Goal: Task Accomplishment & Management: Use online tool/utility

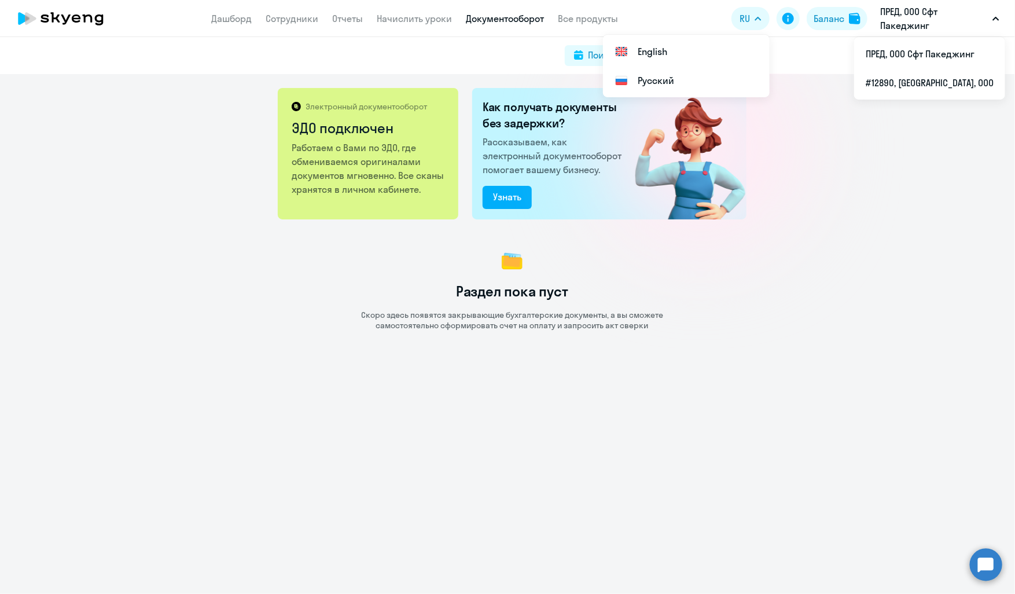
click at [61, 14] on icon at bounding box center [65, 19] width 9 height 10
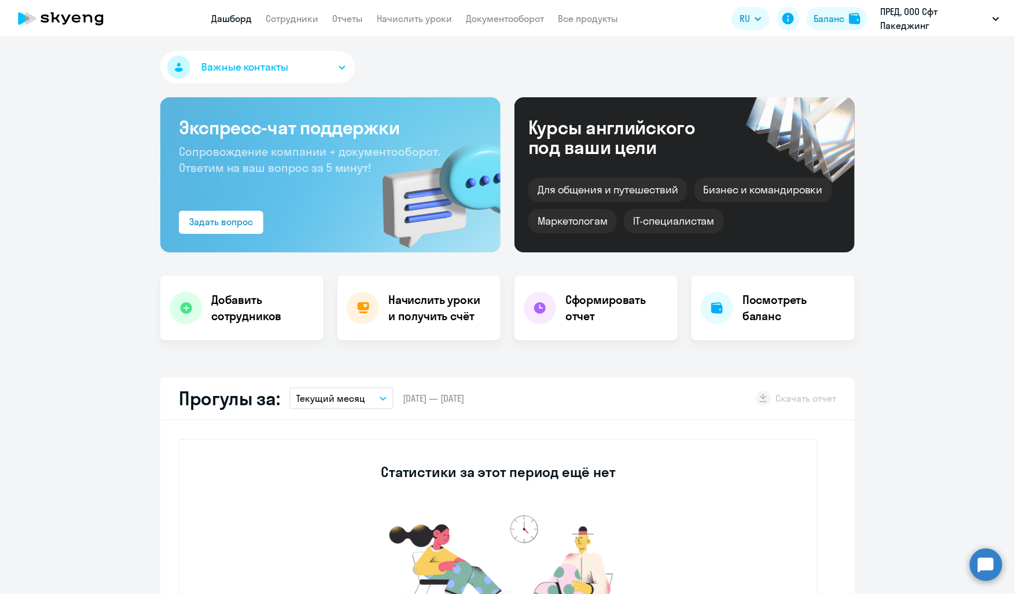
select select "30"
click at [197, 220] on div "Задать вопрос" at bounding box center [221, 222] width 64 height 14
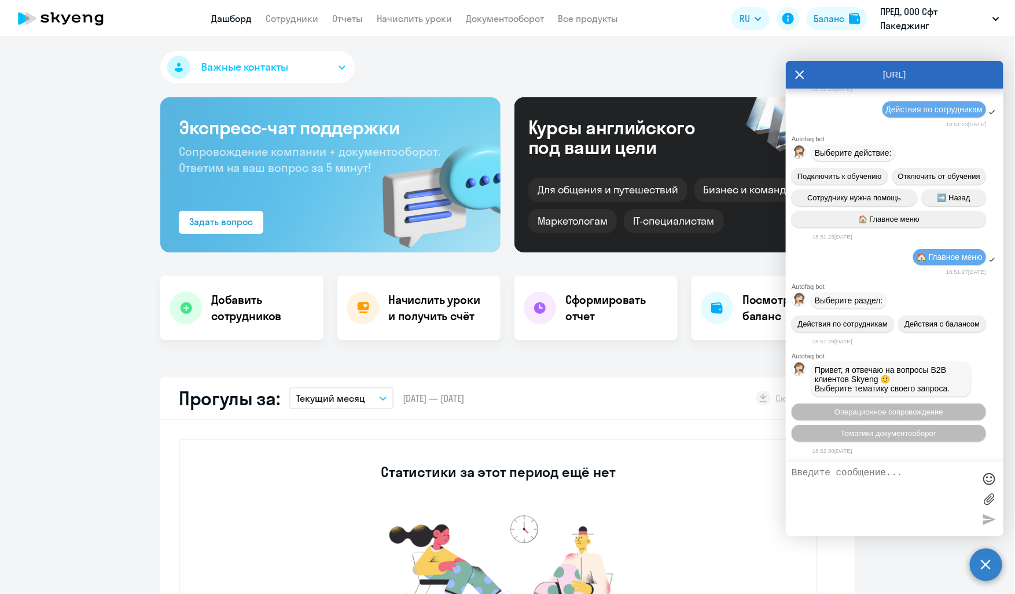
scroll to position [3740, 0]
click at [861, 435] on span "Тематики документооборот" at bounding box center [889, 433] width 96 height 9
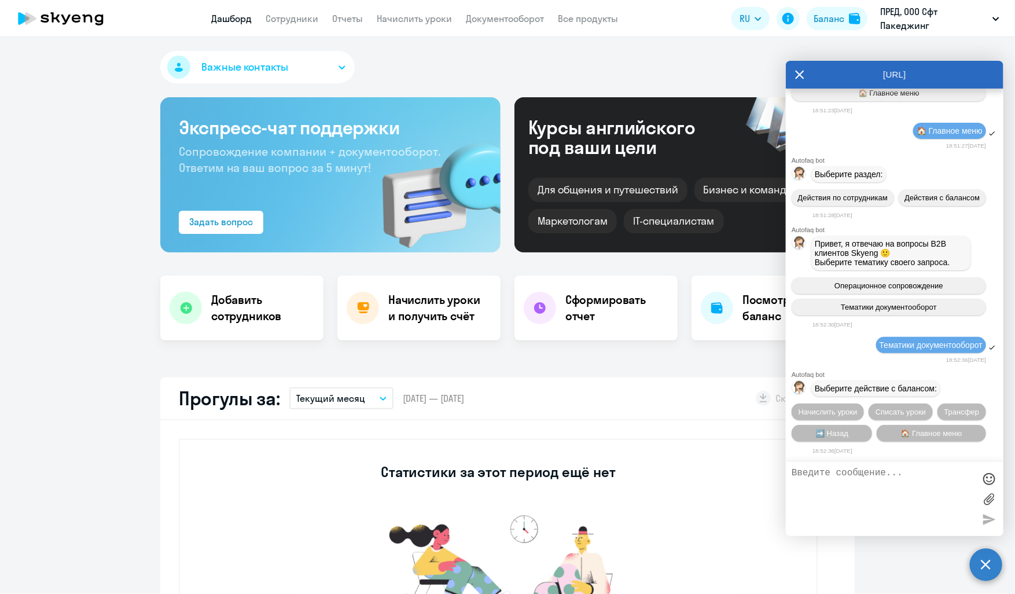
scroll to position [3869, 0]
click at [840, 407] on span "Начислить уроки" at bounding box center [828, 411] width 59 height 9
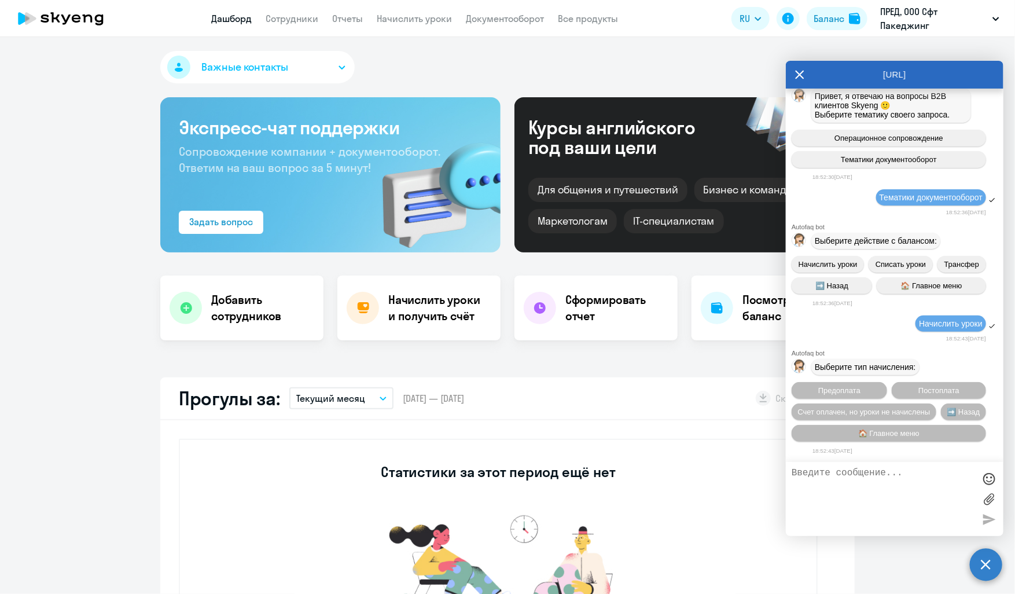
scroll to position [4020, 0]
click at [824, 386] on span "Предоплата" at bounding box center [839, 390] width 42 height 9
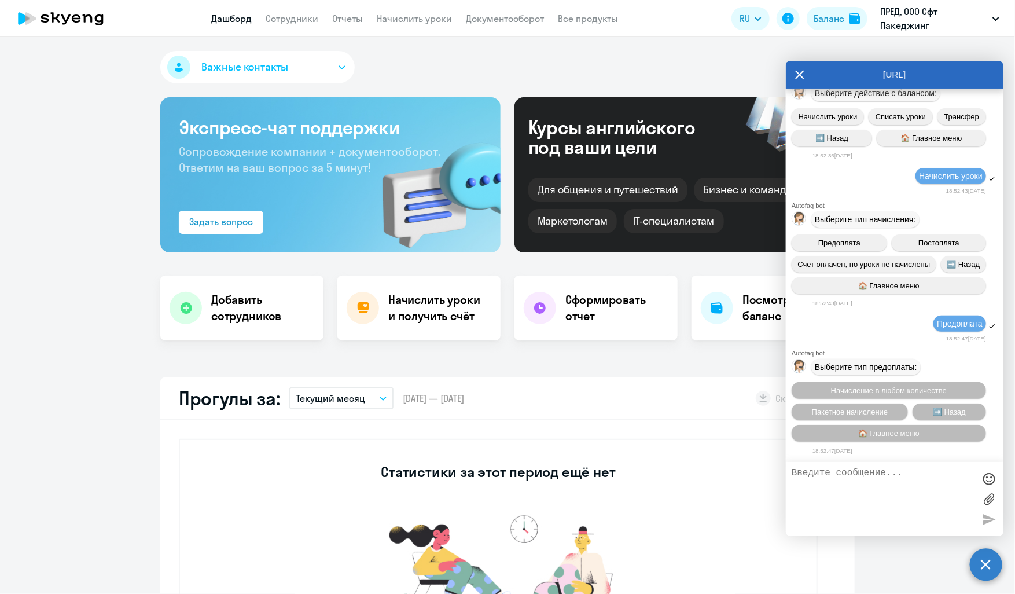
scroll to position [4173, 0]
click at [812, 409] on span "Пакетное начисление" at bounding box center [850, 411] width 76 height 9
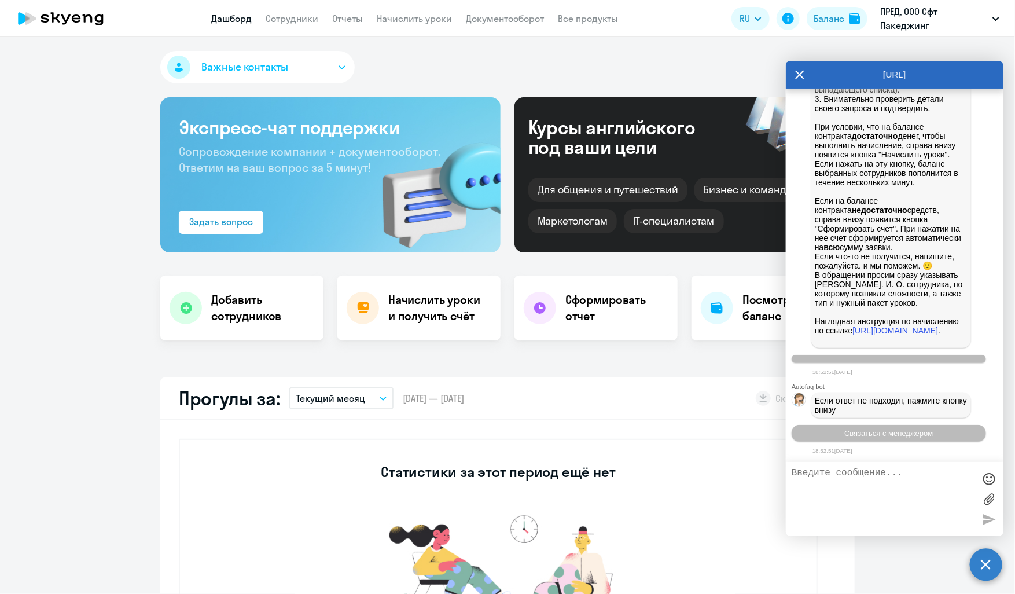
scroll to position [4537, 0]
click at [842, 497] on textarea at bounding box center [883, 499] width 183 height 63
click at [815, 502] on textarea "Добрый день! Пыталась сформировать счет на оплату пакета уроков для [PERSON_NAM…" at bounding box center [883, 499] width 183 height 63
click at [837, 504] on textarea "Добрый день! Пыталась сформировать счет на оплату пакета уроков для [PERSON_NAM…" at bounding box center [883, 499] width 183 height 63
click at [865, 495] on textarea "Добрый день! Пыталась сформировать счет на оплату пакета уроков для [PERSON_NAM…" at bounding box center [883, 499] width 183 height 63
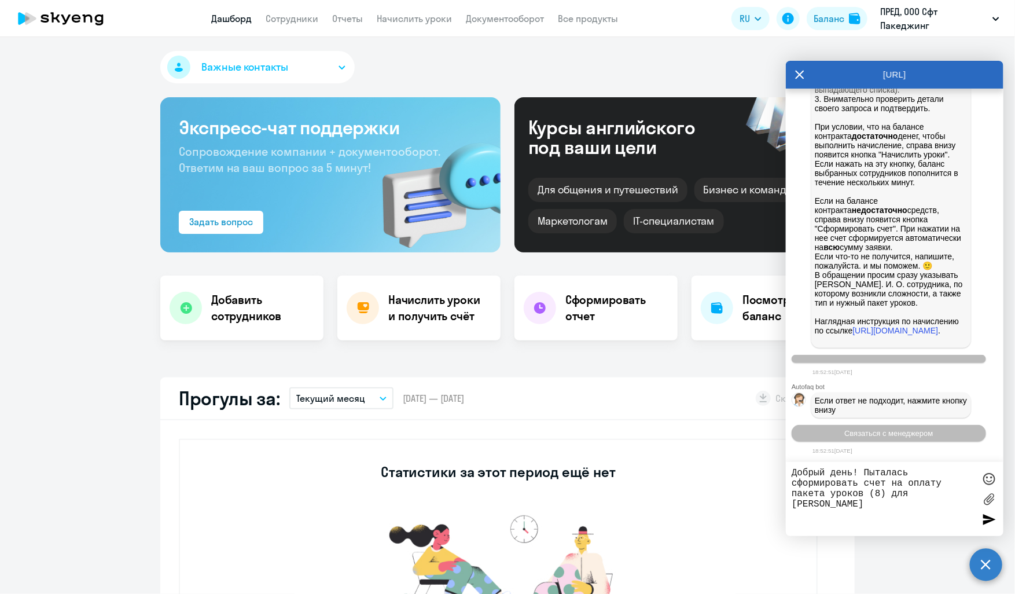
click at [831, 507] on textarea "Добрый день! Пыталась сформировать счет на оплату пакета уроков (8) для [PERSON…" at bounding box center [883, 499] width 183 height 63
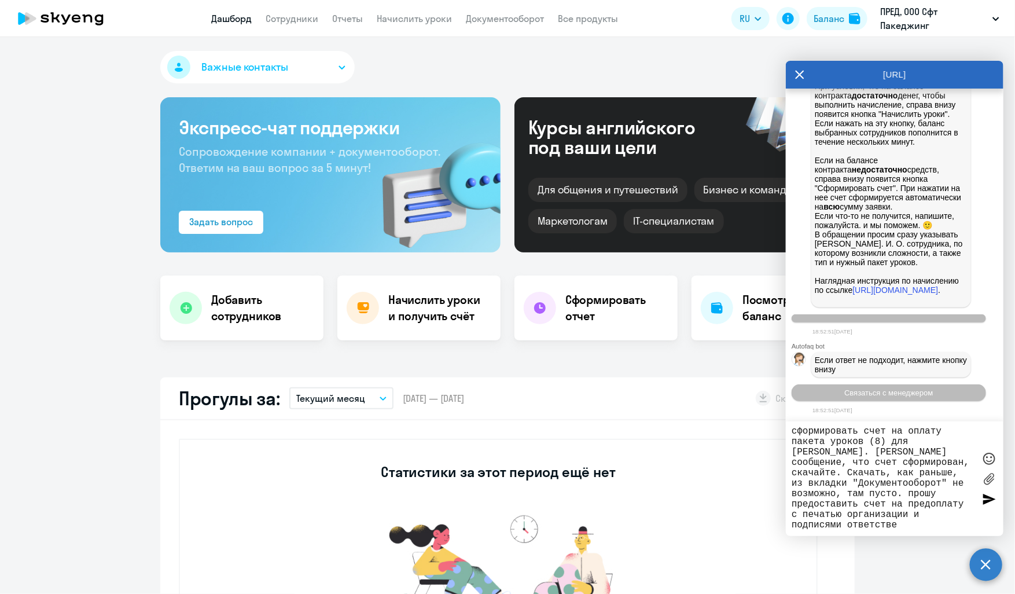
scroll to position [19, 0]
type textarea "Добрый день! Пыталась сформировать счет на оплату пакета уроков (8) для [PERSON…"
click at [987, 494] on div at bounding box center [988, 498] width 17 height 17
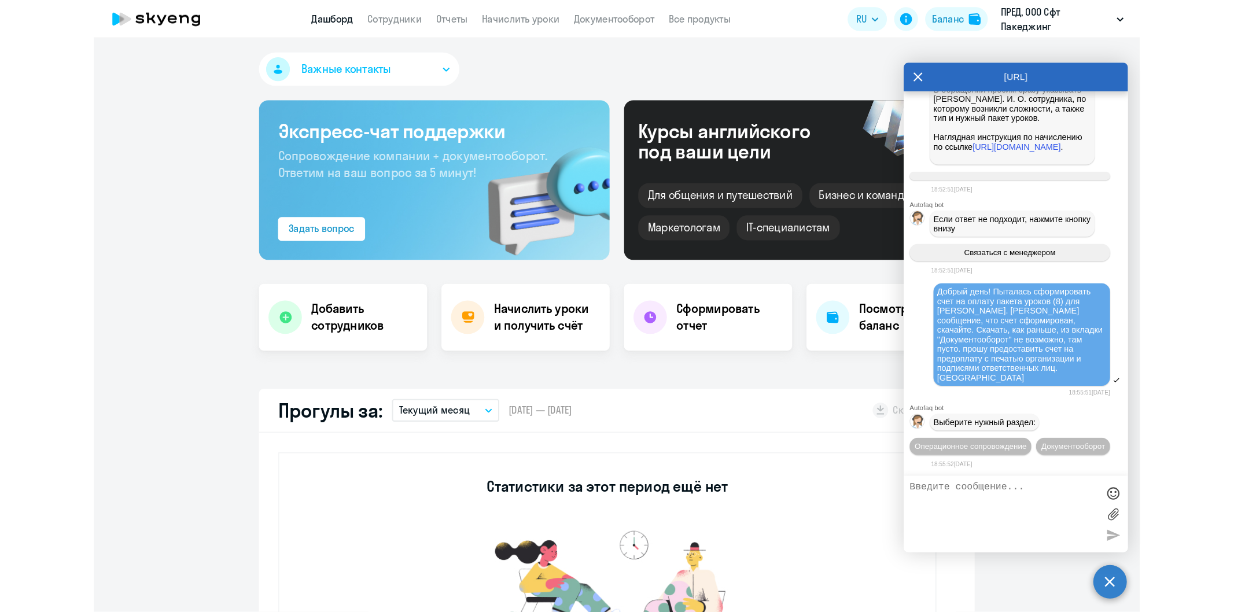
scroll to position [5112, 0]
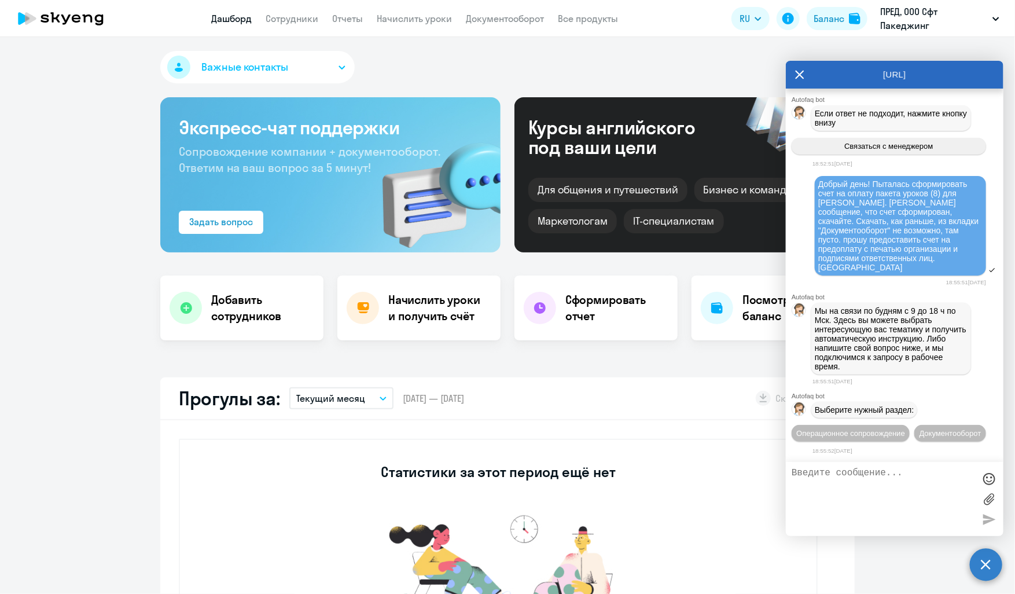
click at [46, 366] on div "Важные контакты Экспресс-чат поддержки Сопровождение компании + документооборот…" at bounding box center [507, 315] width 1015 height 557
click at [800, 76] on icon at bounding box center [799, 75] width 9 height 28
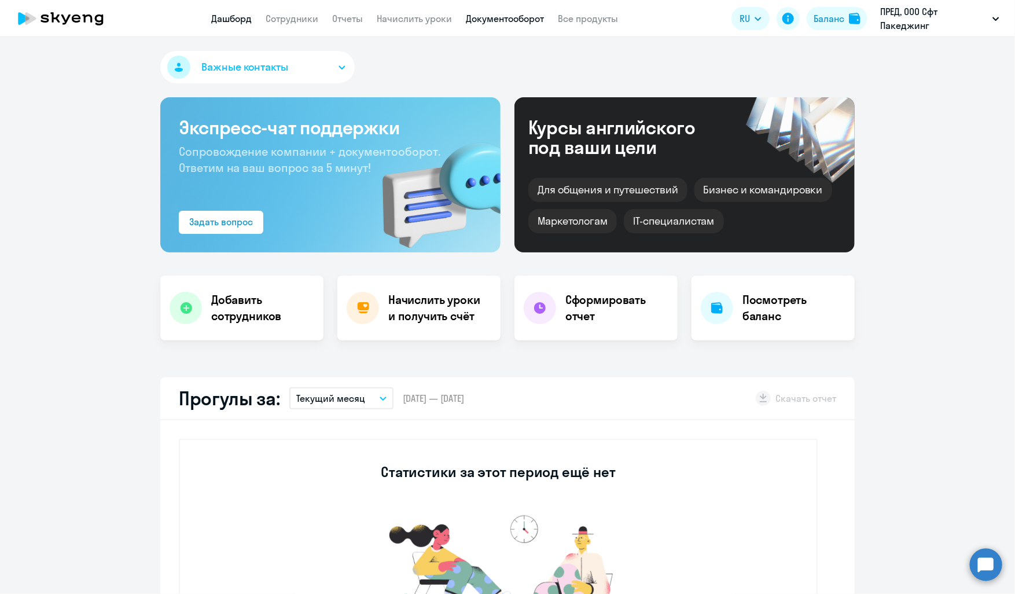
click at [480, 19] on link "Документооборот" at bounding box center [505, 19] width 78 height 12
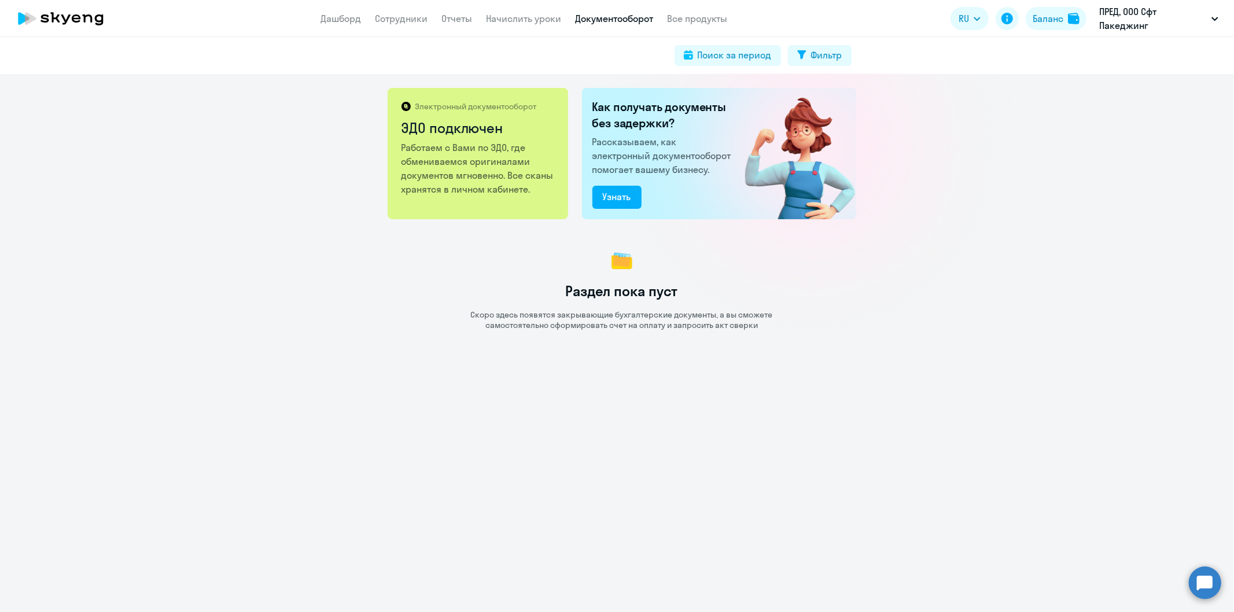
click at [1015, 207] on div "Электронный документооборот ЭДО подключен Работаем с Вами по ЭДО, где обменивае…" at bounding box center [617, 343] width 1234 height 538
click at [753, 50] on div "Поиск за период" at bounding box center [735, 55] width 74 height 14
select select "all"
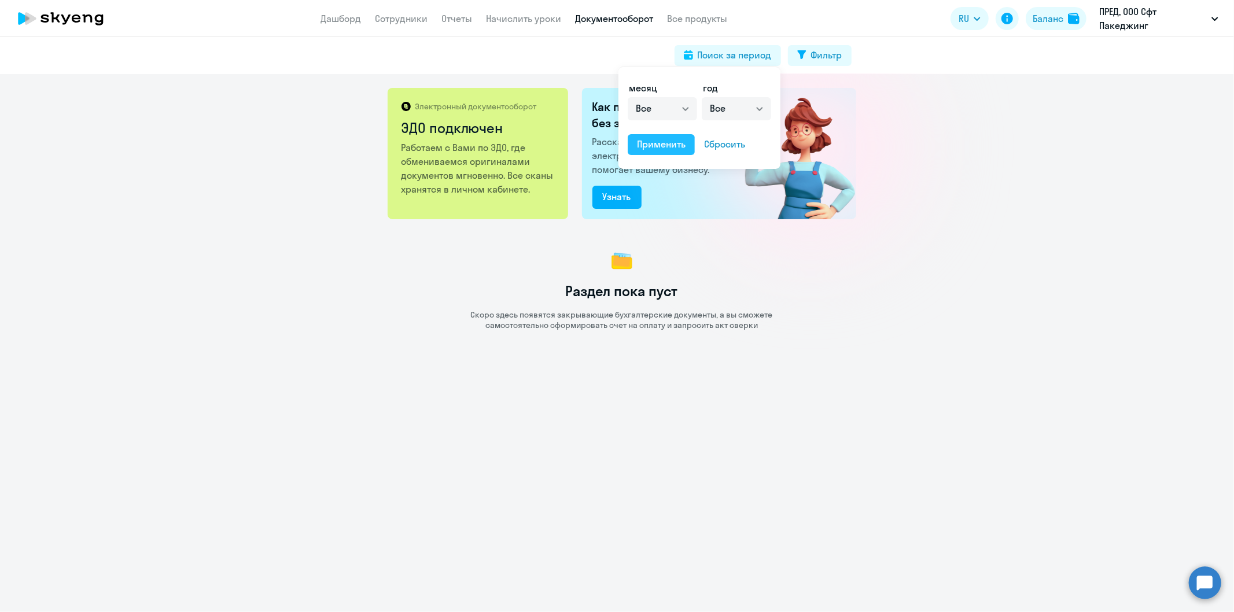
click at [667, 139] on div "Применить" at bounding box center [661, 144] width 49 height 14
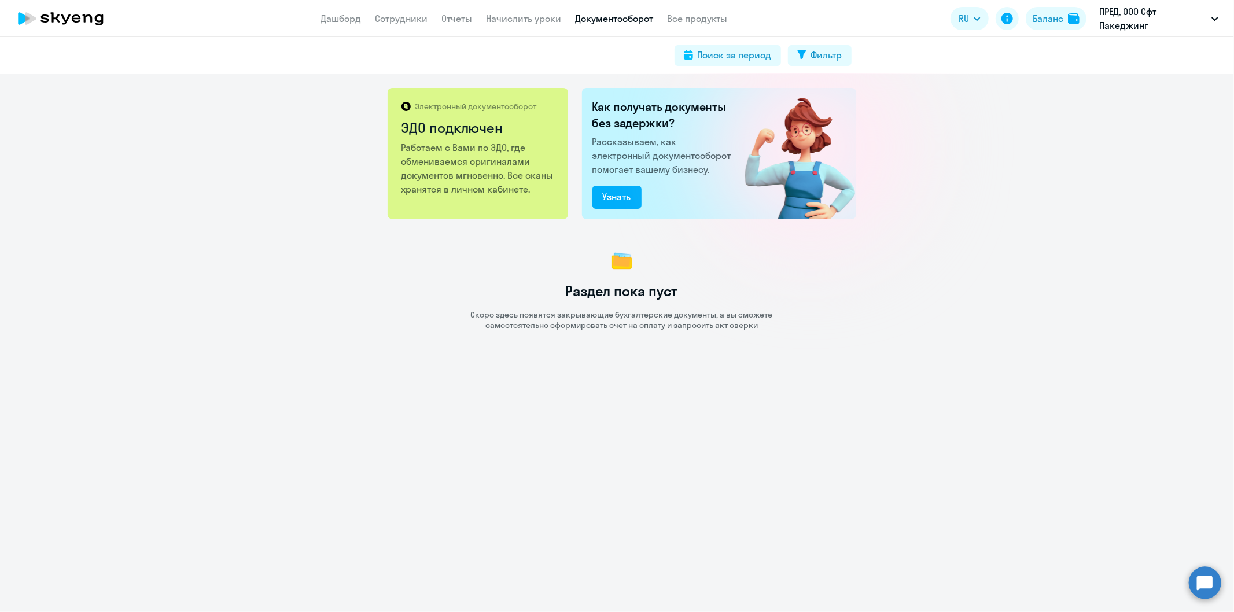
click at [441, 122] on h2 "ЭДО подключен" at bounding box center [479, 128] width 155 height 19
click at [334, 125] on div "Электронный документооборот ЭДО подключен Работаем с Вами по ЭДО, где обменивае…" at bounding box center [617, 343] width 1234 height 538
click at [537, 20] on link "Начислить уроки" at bounding box center [524, 19] width 75 height 12
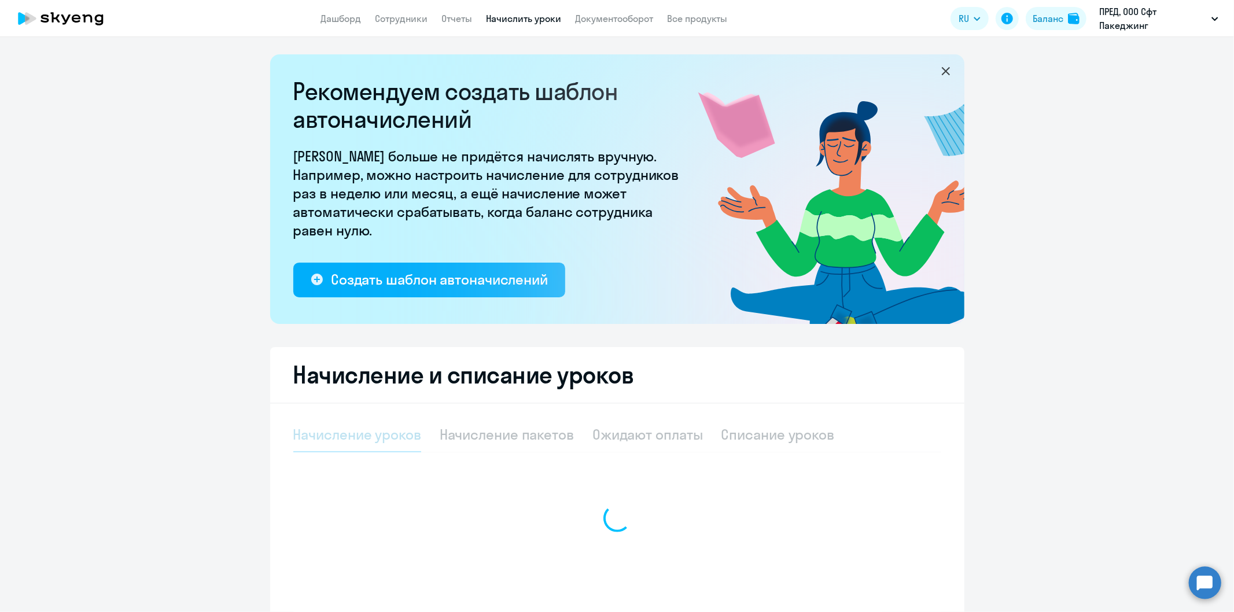
select select "10"
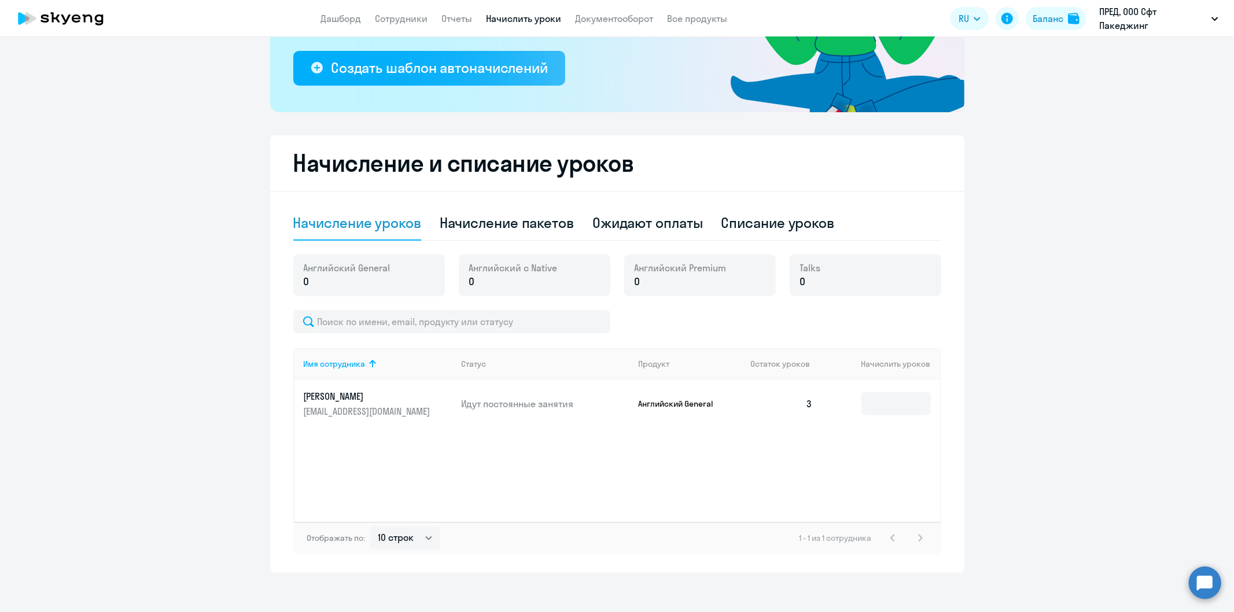
scroll to position [218, 0]
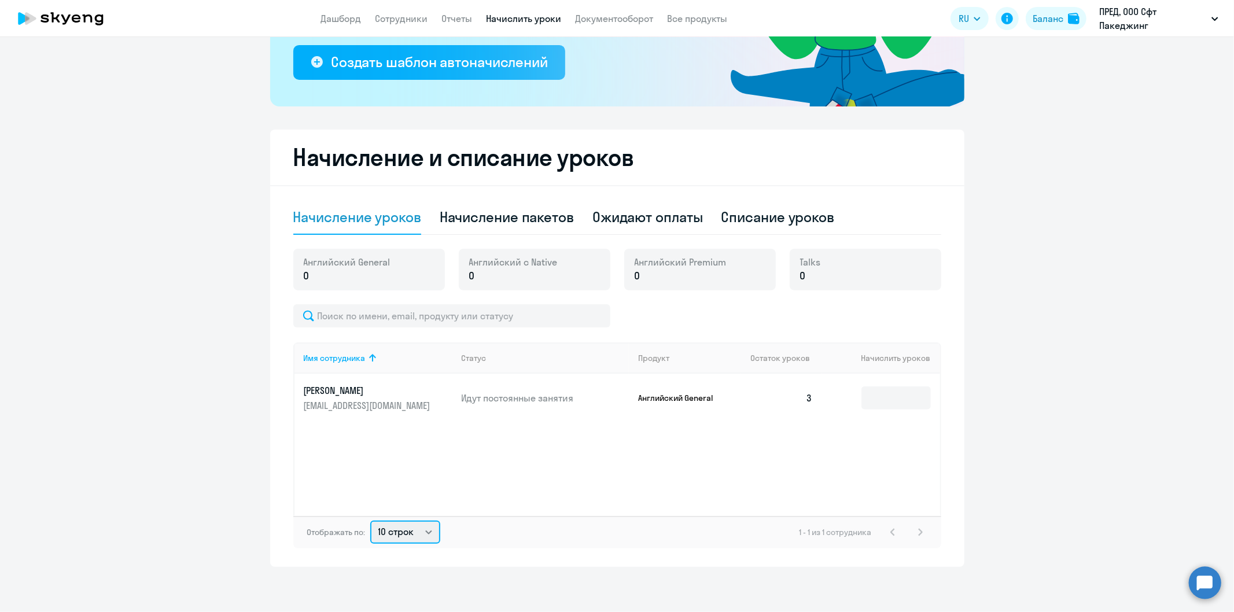
click at [420, 536] on select "10 строк 30 строк 50 строк" at bounding box center [405, 532] width 70 height 23
click at [529, 592] on div "Рекомендуем создать шаблон автоначислений Уроки больше не придётся начислять вр…" at bounding box center [617, 324] width 1234 height 575
click at [461, 213] on div "Начисление пакетов" at bounding box center [507, 217] width 134 height 19
select select "10"
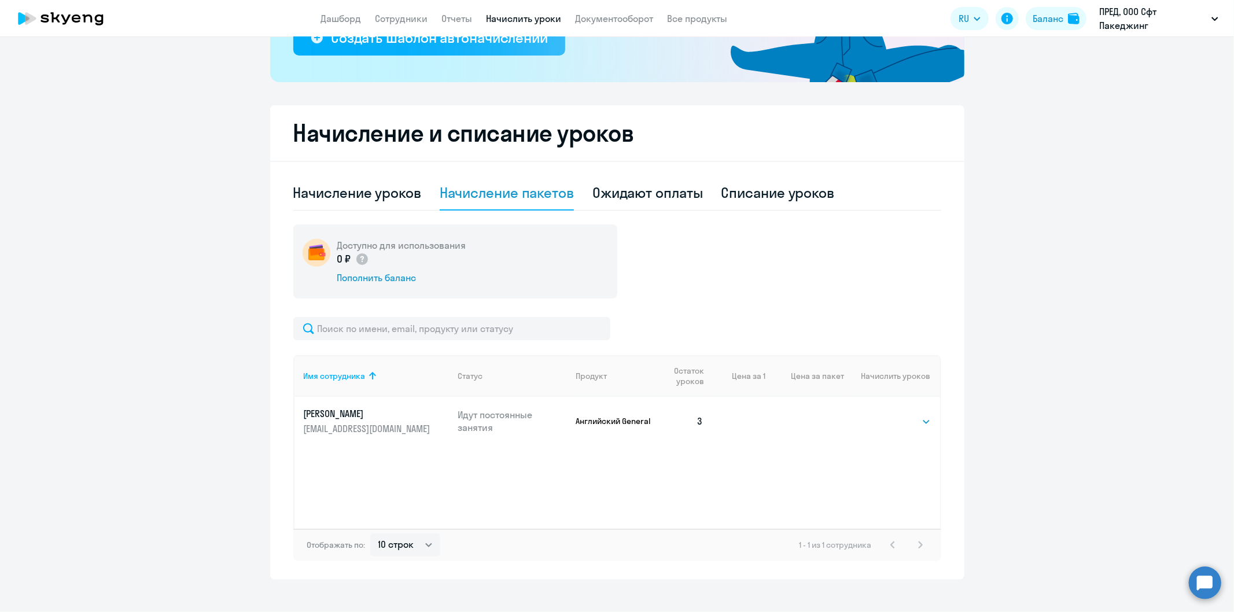
scroll to position [255, 0]
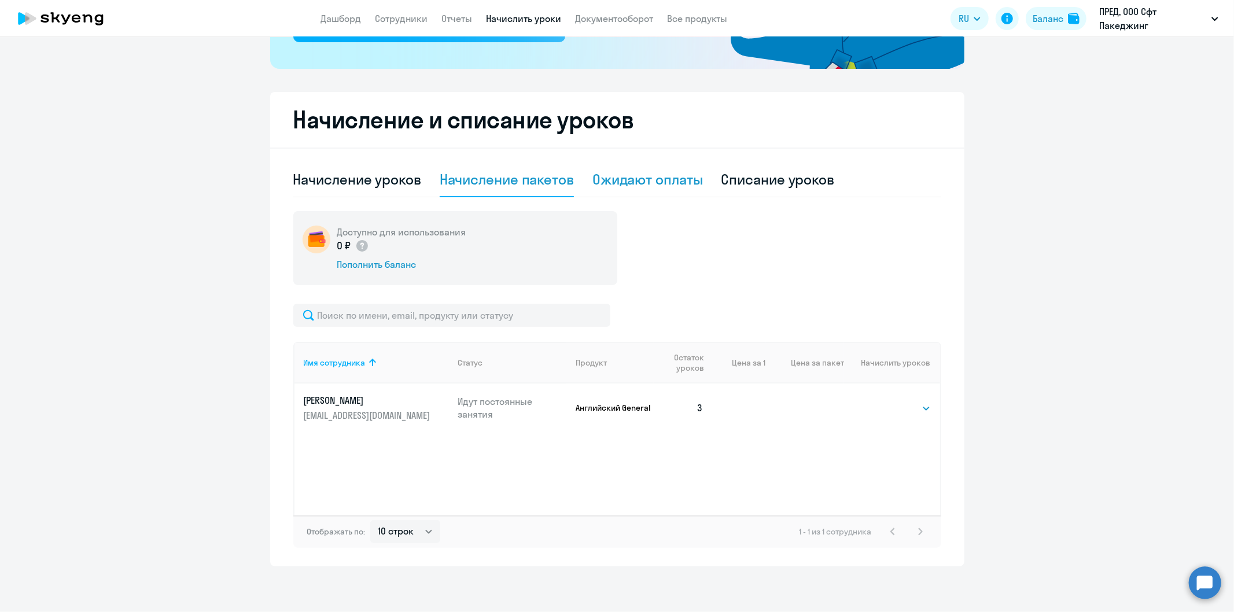
click at [618, 179] on div "Ожидают оплаты" at bounding box center [648, 179] width 111 height 19
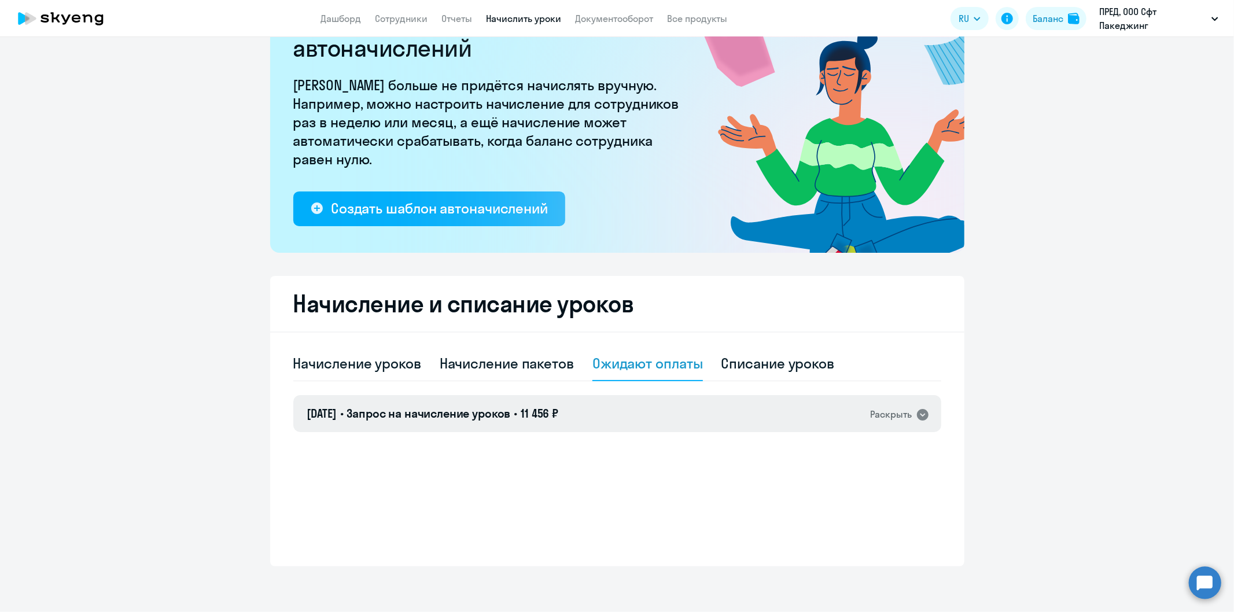
click at [901, 412] on div "Раскрыть" at bounding box center [892, 414] width 42 height 14
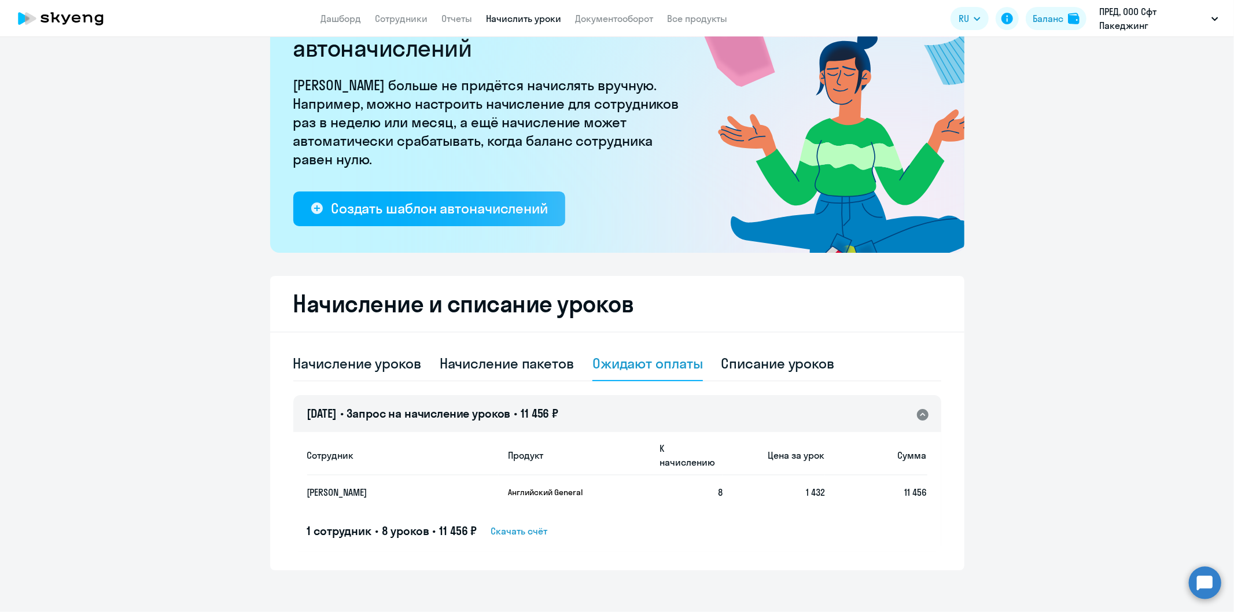
click at [536, 524] on span "Скачать счёт" at bounding box center [519, 531] width 57 height 14
click at [1015, 585] on circle at bounding box center [1205, 583] width 32 height 32
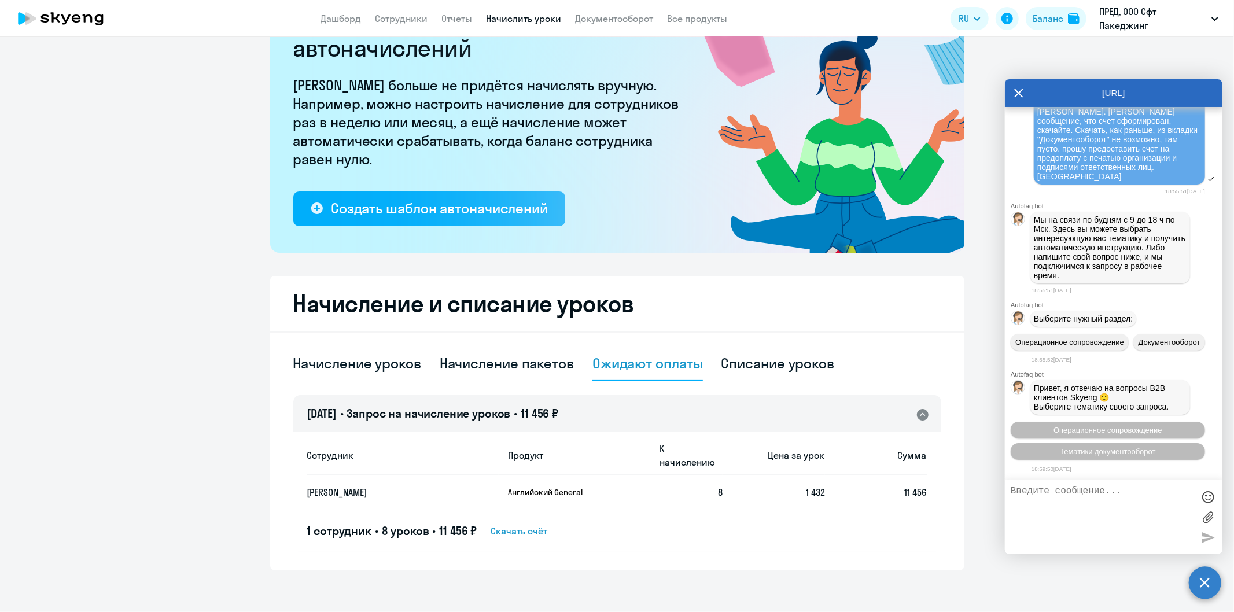
scroll to position [5224, 0]
click at [1015, 143] on div "Добрый день! Пыталась сформировать счет на оплату пакета уроков (8) для [PERSON…" at bounding box center [1120, 135] width 164 height 93
click at [1015, 499] on textarea at bounding box center [1102, 517] width 183 height 63
type textarea "счет нашла, прошу обратить внимание на его оформление в письме выше. [GEOGRAPHI…"
click at [1015, 537] on div at bounding box center [1208, 537] width 17 height 17
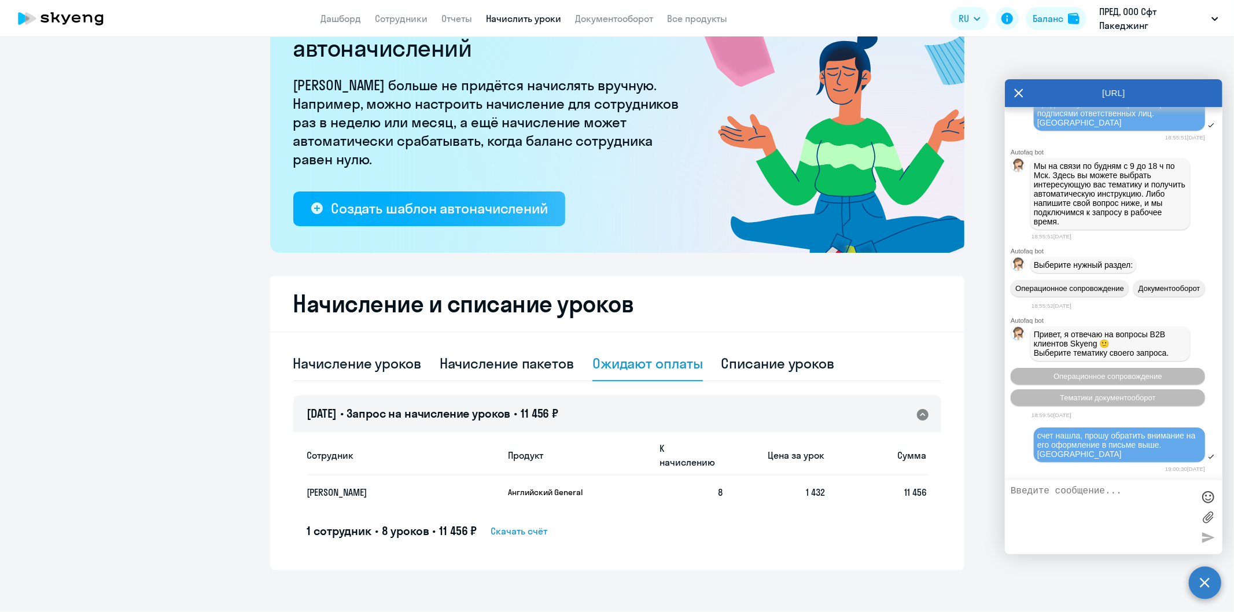
scroll to position [5371, 0]
